Goal: Task Accomplishment & Management: Use online tool/utility

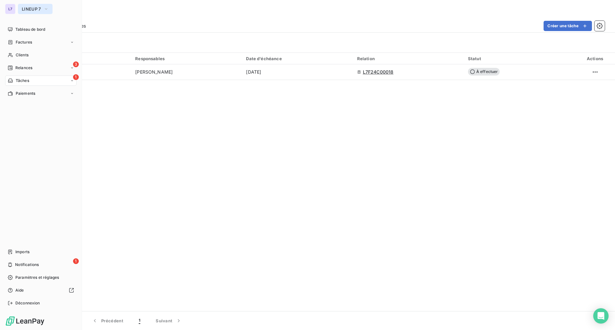
click at [29, 11] on span "LINEUP 7" at bounding box center [31, 8] width 19 height 5
click at [27, 31] on span "Tableau de bord" at bounding box center [30, 30] width 30 height 6
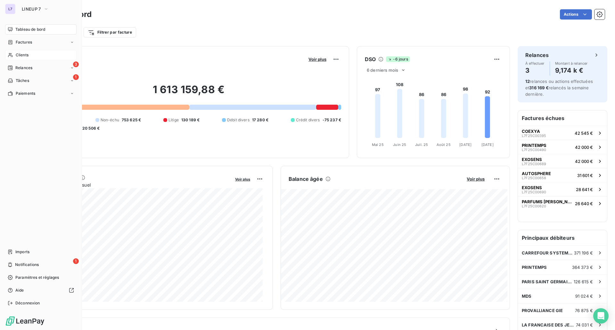
click at [28, 57] on span "Clients" at bounding box center [22, 55] width 13 height 6
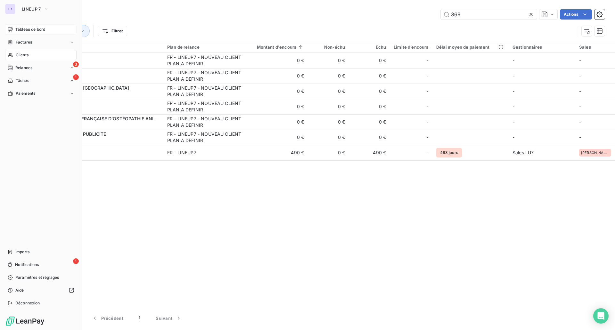
click at [19, 59] on div "Clients" at bounding box center [40, 55] width 71 height 10
click at [21, 55] on span "Clients" at bounding box center [22, 55] width 13 height 6
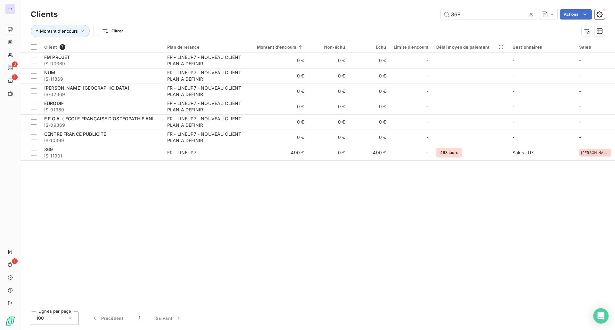
click at [530, 17] on icon at bounding box center [531, 14] width 6 height 6
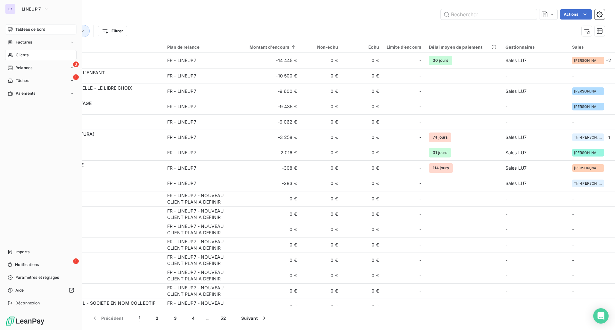
click at [24, 51] on div "Clients" at bounding box center [40, 55] width 71 height 10
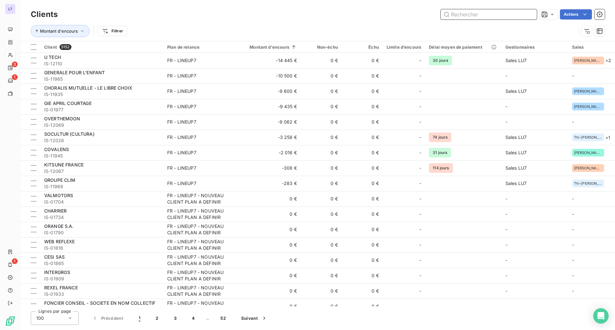
click at [458, 14] on input "text" at bounding box center [489, 14] width 96 height 10
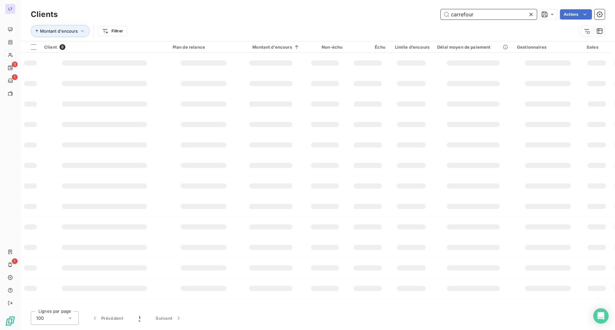
type input "carrefour"
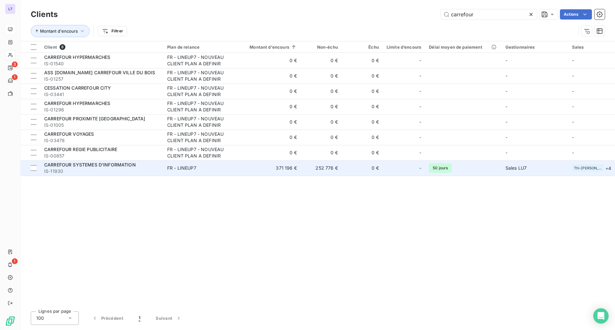
click at [230, 172] on td "FR - LINEUP7" at bounding box center [200, 167] width 75 height 15
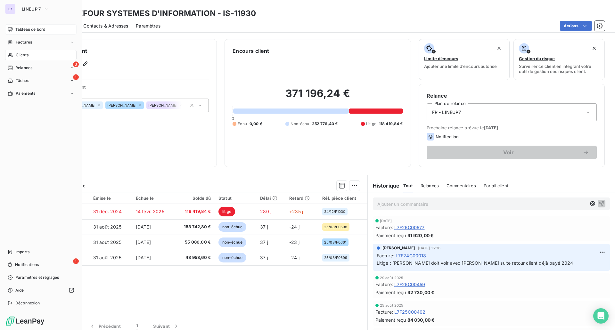
click at [32, 30] on span "Tableau de bord" at bounding box center [30, 30] width 30 height 6
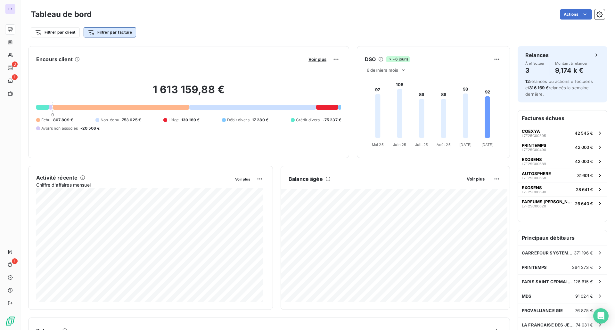
click at [94, 33] on html "L7 3 1 1 Tableau de bord Actions Filtrer par client Filtrer par facture Encours…" at bounding box center [307, 165] width 615 height 330
click at [61, 34] on html "L7 3 1 1 Tableau de bord Actions Filtrer par client Filtrer par facture Encours…" at bounding box center [307, 165] width 615 height 330
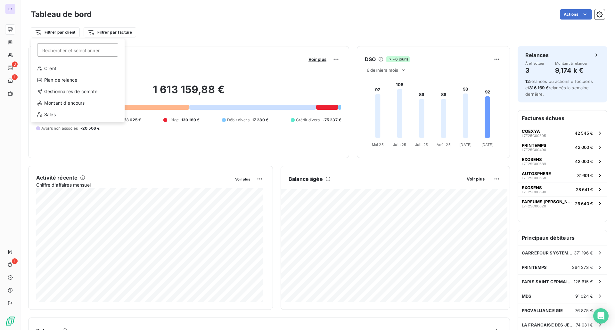
click at [61, 34] on html "L7 3 1 1 Tableau de bord Actions Filtrer par client Rechercher et sélectionner …" at bounding box center [307, 165] width 615 height 330
click at [60, 92] on div "Gestionnaires de compte" at bounding box center [77, 91] width 89 height 10
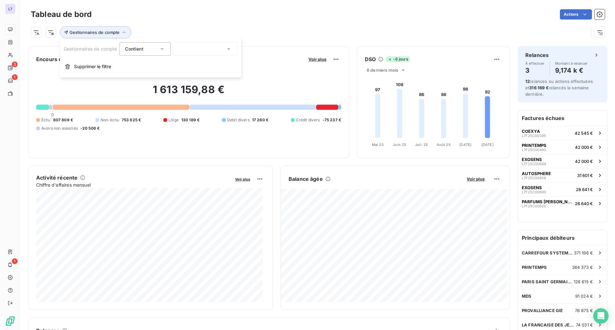
click at [199, 47] on div at bounding box center [205, 48] width 64 height 13
click at [197, 79] on span "Sales LU7" at bounding box center [197, 77] width 21 height 6
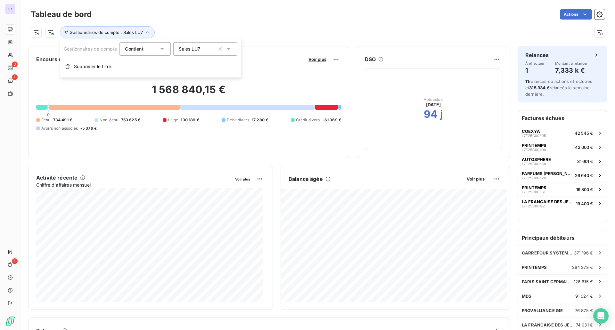
click at [153, 48] on div "Contient" at bounding box center [142, 49] width 34 height 9
click at [166, 17] on div "Actions" at bounding box center [351, 14] width 505 height 10
click at [144, 34] on icon "button" at bounding box center [147, 32] width 6 height 6
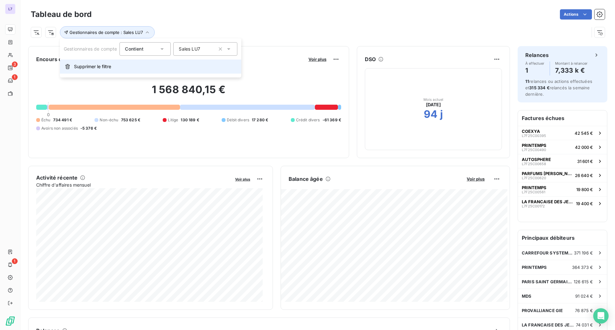
click at [89, 68] on span "Supprimer le filtre" at bounding box center [92, 66] width 37 height 6
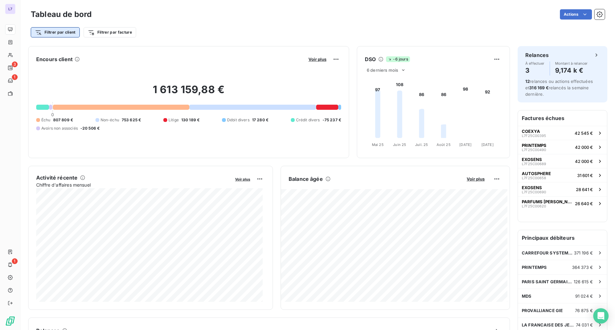
click at [35, 34] on html "L7 3 1 1 Tableau de bord Actions Filtrer par client Filtrer par facture Encours…" at bounding box center [307, 165] width 615 height 330
click at [100, 34] on html "L7 3 1 1 Tableau de bord Actions Filtrer par client Filtrer par facture Encours…" at bounding box center [307, 165] width 615 height 330
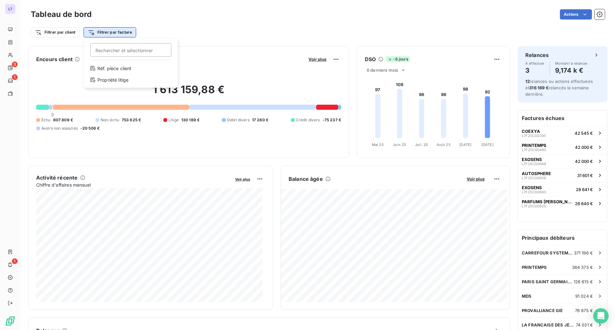
click at [102, 31] on html "L7 3 1 1 Tableau de bord Actions Filtrer par client Filtrer par facture Recherc…" at bounding box center [307, 165] width 615 height 330
click at [71, 30] on html "L7 3 1 1 Tableau de bord Actions Filtrer par client Filtrer par facture Recherc…" at bounding box center [307, 165] width 615 height 330
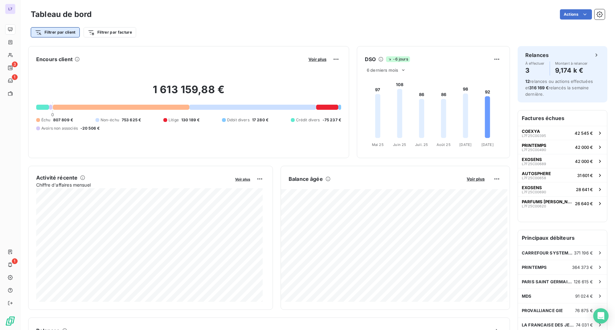
click at [71, 30] on html "L7 3 1 1 Tableau de bord Actions Filtrer par client Filtrer par facture Encours…" at bounding box center [307, 165] width 615 height 330
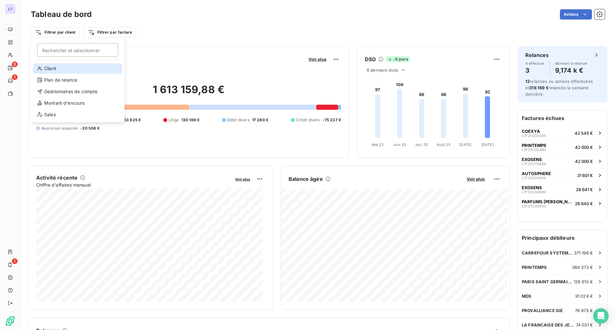
click at [68, 70] on div "Client" at bounding box center [77, 68] width 89 height 10
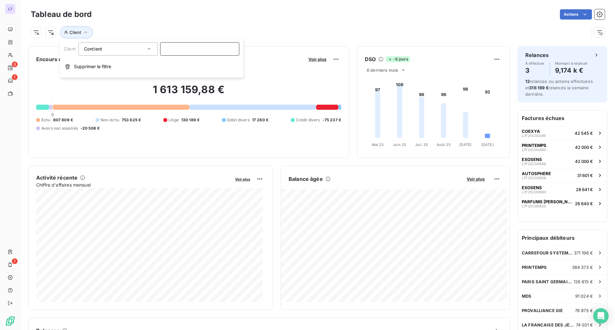
click at [167, 53] on input at bounding box center [199, 48] width 79 height 13
click at [168, 51] on input at bounding box center [199, 48] width 79 height 13
click at [158, 32] on div "Client" at bounding box center [310, 32] width 558 height 12
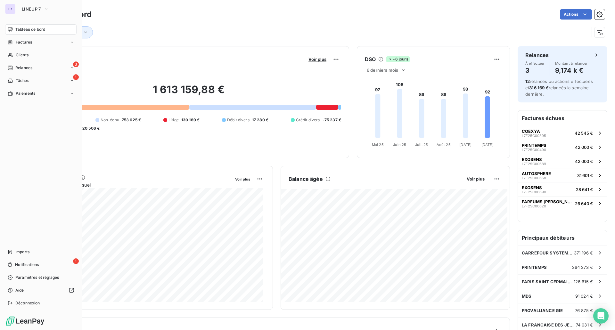
click at [20, 26] on div "Tableau de bord" at bounding box center [40, 29] width 71 height 10
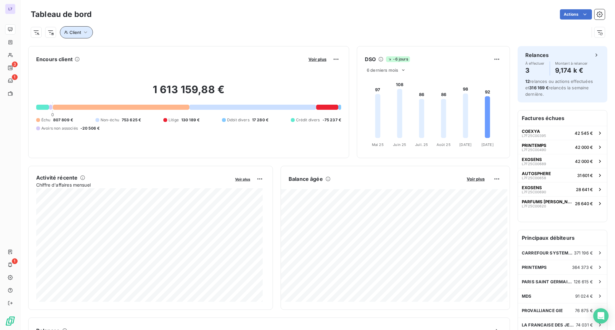
click at [67, 32] on icon "button" at bounding box center [66, 32] width 4 height 4
click at [160, 51] on input at bounding box center [199, 48] width 79 height 13
click at [167, 49] on input at bounding box center [199, 48] width 79 height 13
click at [137, 50] on div "Contient like" at bounding box center [115, 49] width 62 height 9
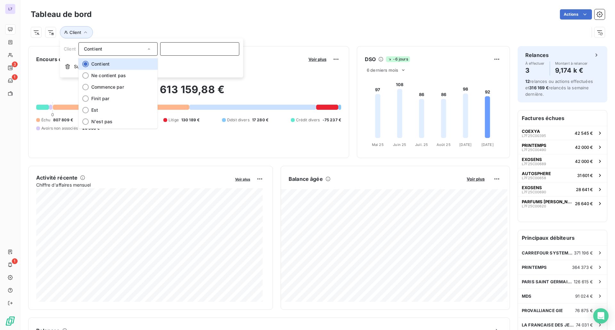
click at [184, 52] on input at bounding box center [199, 48] width 79 height 13
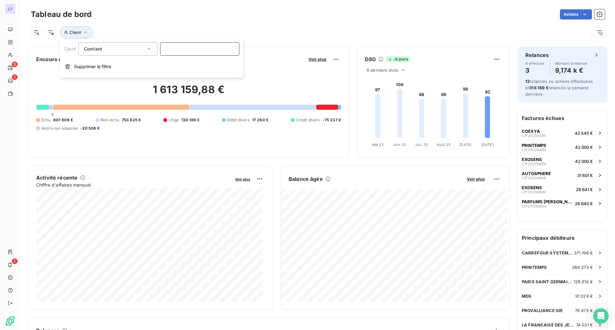
click at [187, 51] on input at bounding box center [199, 48] width 79 height 13
click at [79, 33] on span "Client" at bounding box center [76, 32] width 12 height 5
click at [80, 33] on span "Client" at bounding box center [76, 32] width 12 height 5
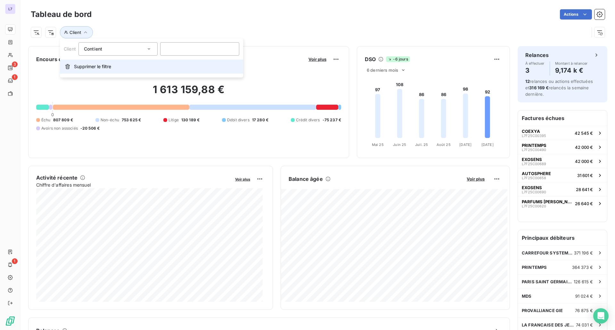
click at [78, 66] on span "Supprimer le filtre" at bounding box center [92, 66] width 37 height 6
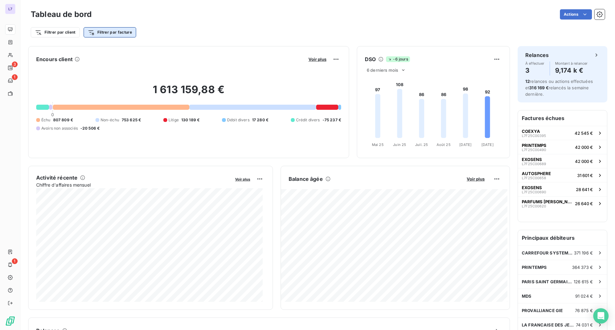
click at [109, 34] on html "L7 3 1 1 Tableau de bord Actions Filtrer par client Filtrer par facture Encours…" at bounding box center [307, 165] width 615 height 330
click at [66, 32] on html "L7 3 1 1 Tableau de bord Actions Filtrer par client Filtrer par facture Encours…" at bounding box center [307, 165] width 615 height 330
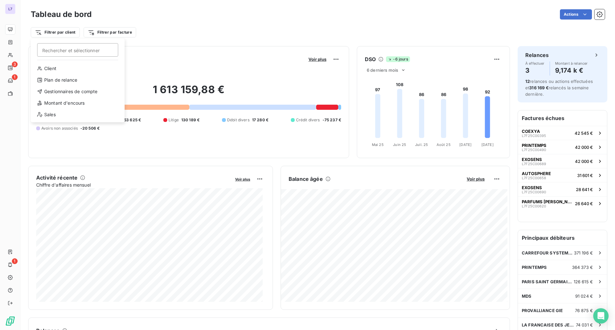
click at [66, 32] on html "L7 3 1 1 Tableau de bord Actions Filtrer par client Rechercher et sélectionner …" at bounding box center [307, 165] width 615 height 330
click at [66, 90] on div "Gestionnaires de compte" at bounding box center [77, 91] width 89 height 10
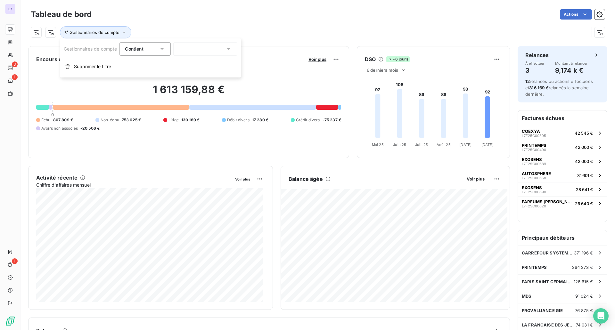
click at [177, 51] on div at bounding box center [205, 48] width 64 height 13
click at [180, 75] on div at bounding box center [181, 77] width 6 height 6
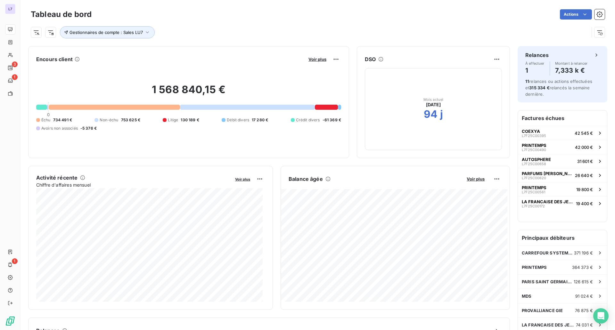
click at [244, 20] on div "Tableau de bord Actions" at bounding box center [318, 14] width 574 height 13
click at [115, 30] on span "Gestionnaires de compte : Sales LU7" at bounding box center [106, 32] width 73 height 5
click at [135, 49] on span "Contient" at bounding box center [134, 48] width 18 height 5
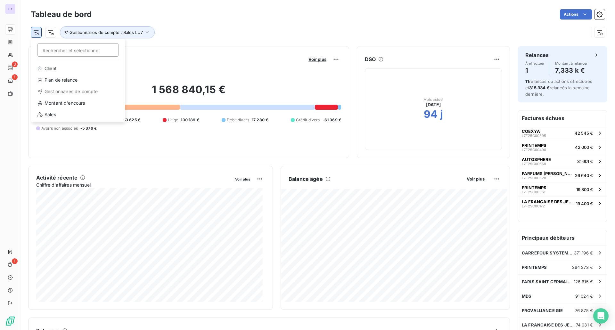
click at [40, 31] on html "L7 3 1 1 Tableau de bord Actions Rechercher et sélectionner Client Plan de rela…" at bounding box center [307, 165] width 615 height 330
click at [68, 111] on div "Sales" at bounding box center [78, 115] width 89 height 10
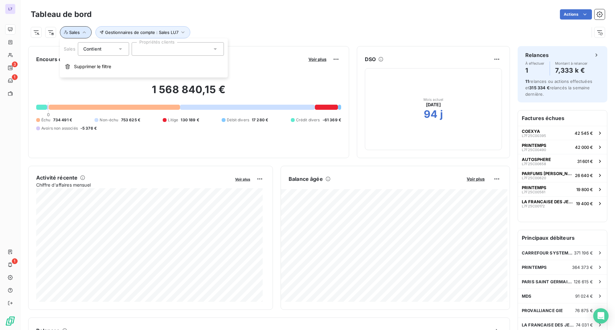
click at [80, 35] on button "Sales" at bounding box center [76, 32] width 32 height 12
click at [83, 35] on icon "button" at bounding box center [84, 32] width 6 height 6
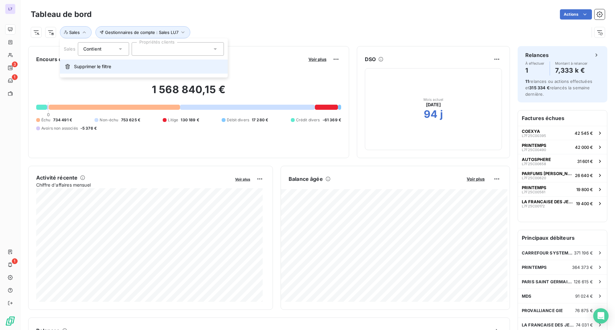
click at [86, 66] on span "Supprimer le filtre" at bounding box center [92, 66] width 37 height 6
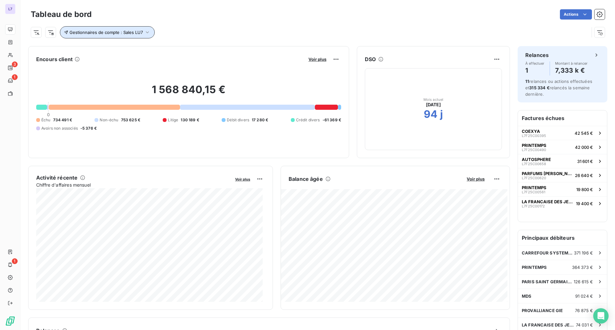
click at [89, 34] on span "Gestionnaires de compte : Sales LU7" at bounding box center [106, 32] width 73 height 5
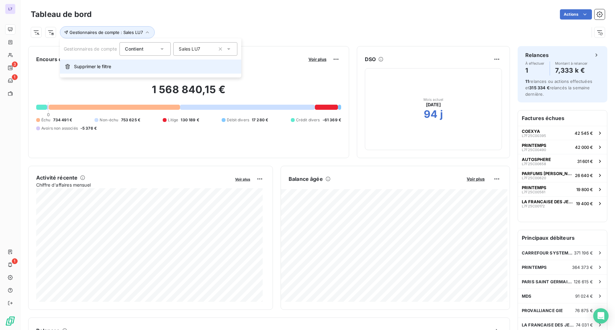
click at [91, 68] on span "Supprimer le filtre" at bounding box center [92, 66] width 37 height 6
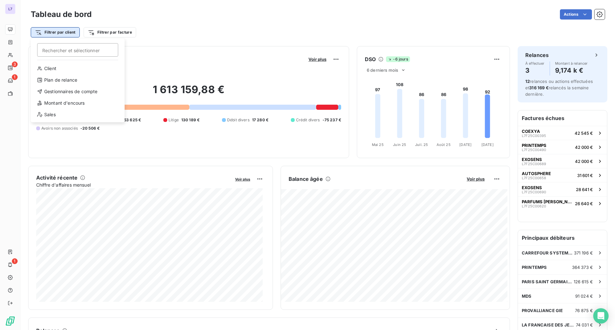
click at [73, 30] on html "L7 3 1 1 Tableau de bord Actions Filtrer par client Rechercher et sélectionner …" at bounding box center [307, 165] width 615 height 330
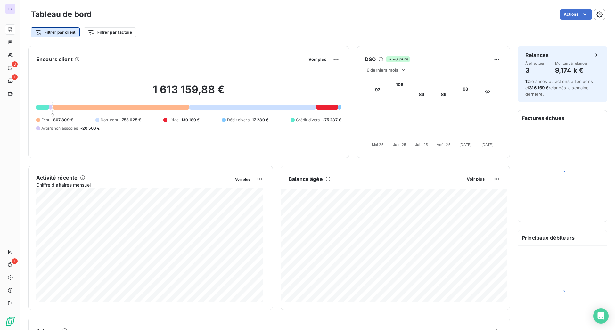
click at [70, 34] on html "L7 3 1 1 Tableau de bord Actions Filtrer par client Filtrer par facture Encours…" at bounding box center [307, 165] width 615 height 330
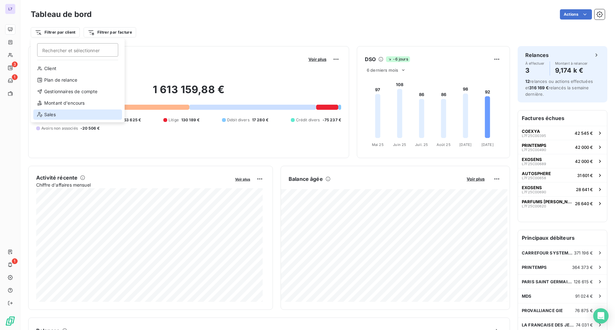
click at [46, 114] on div "Sales" at bounding box center [77, 115] width 89 height 10
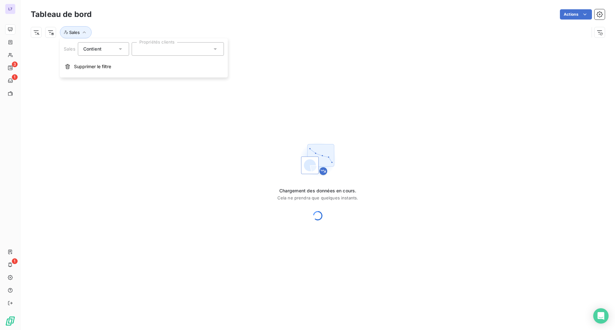
click at [146, 54] on div at bounding box center [178, 48] width 92 height 13
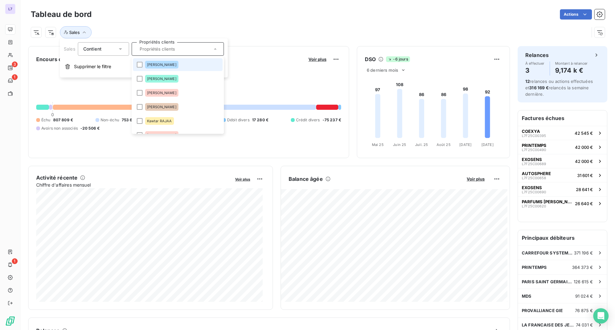
click at [148, 63] on span "[PERSON_NAME]" at bounding box center [161, 65] width 29 height 4
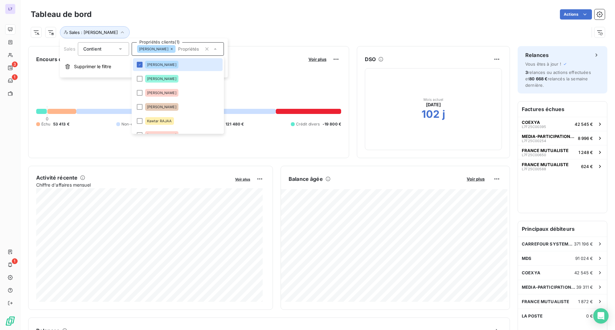
click at [272, 24] on div "Sales : Alexia DUMAS" at bounding box center [318, 29] width 574 height 17
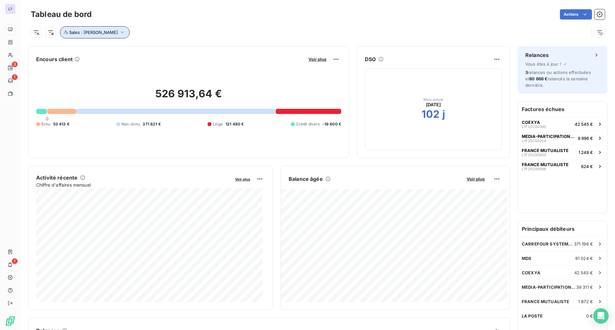
click at [94, 31] on span "Sales : Alexia DUMAS" at bounding box center [93, 32] width 49 height 5
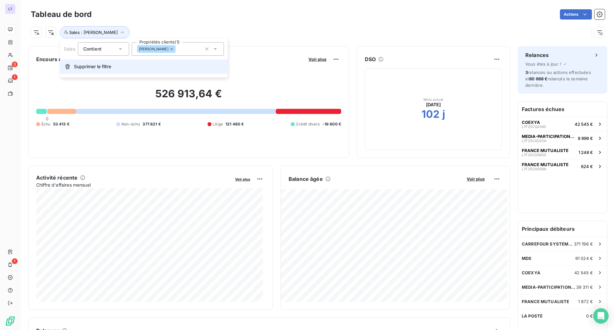
click at [67, 65] on icon "button" at bounding box center [67, 66] width 4 height 5
